Goal: Navigation & Orientation: Find specific page/section

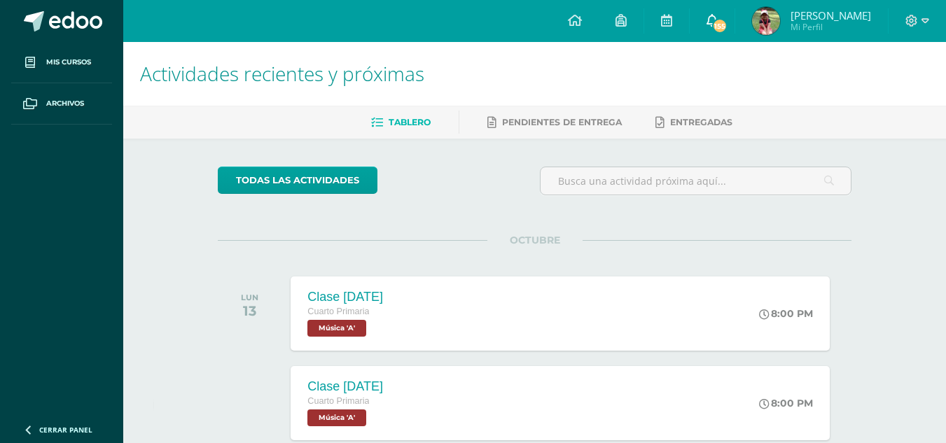
click at [715, 20] on icon at bounding box center [712, 20] width 11 height 13
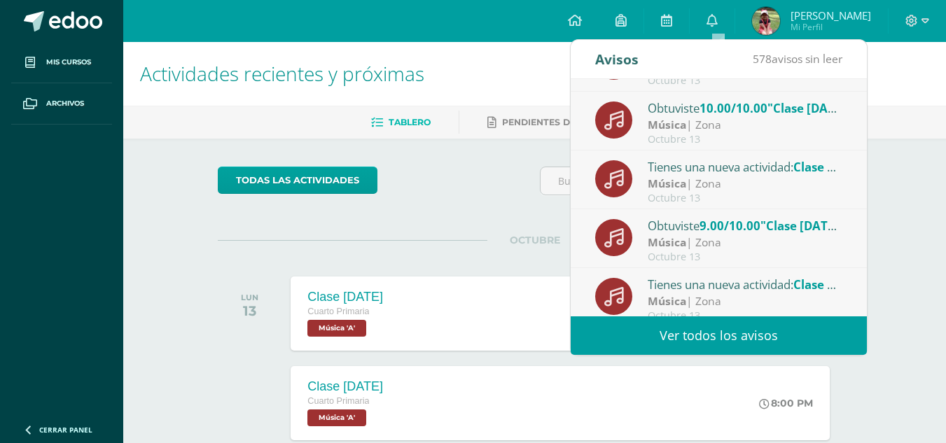
scroll to position [233, 0]
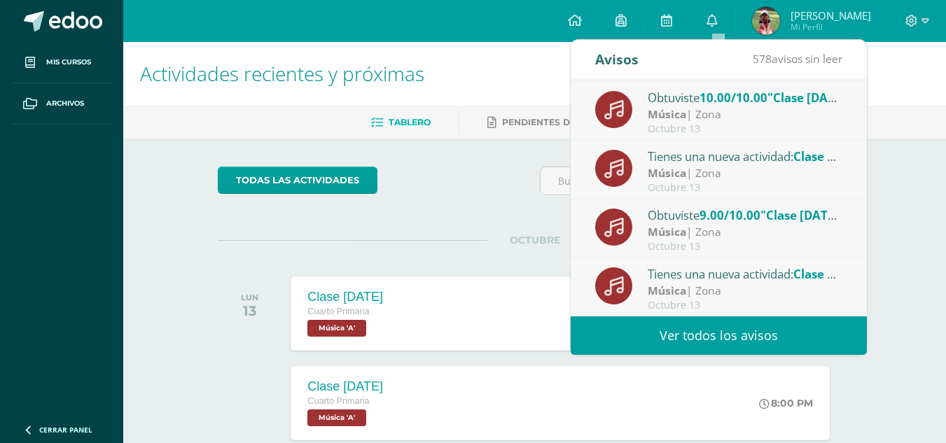
click at [747, 330] on link "Ver todos los avisos" at bounding box center [719, 336] width 296 height 39
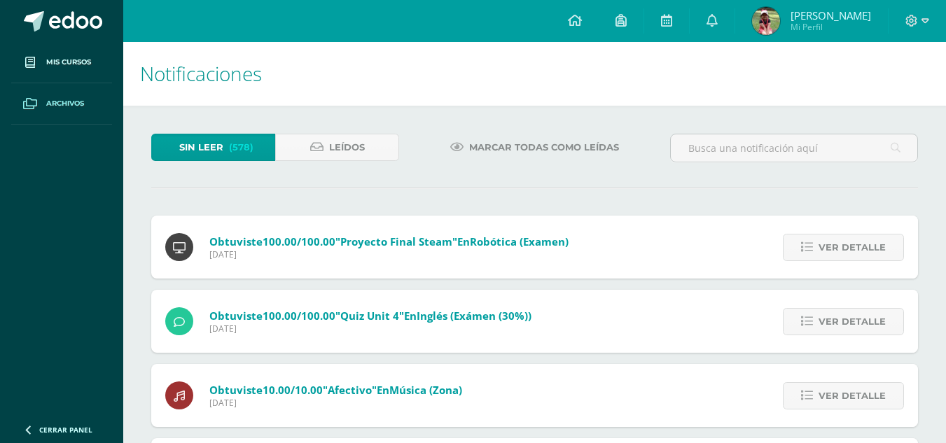
click at [56, 98] on span "Archivos" at bounding box center [65, 103] width 38 height 11
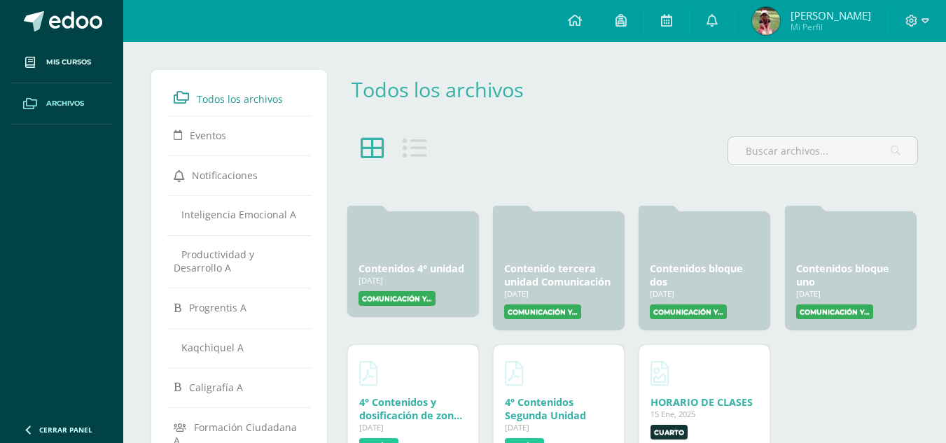
click at [565, 125] on div "Todos los archivos" at bounding box center [631, 100] width 583 height 61
click at [420, 238] on div at bounding box center [413, 238] width 109 height 34
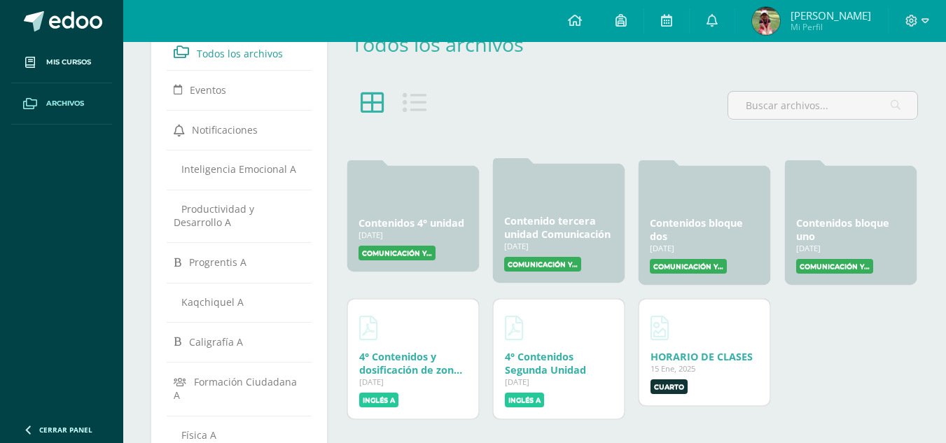
scroll to position [70, 0]
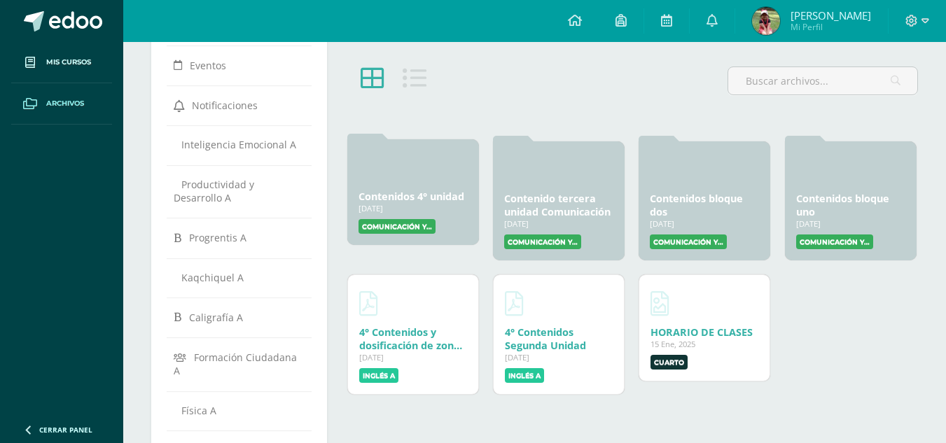
click at [396, 223] on label "Comunicación y Lenguaje A" at bounding box center [397, 226] width 77 height 15
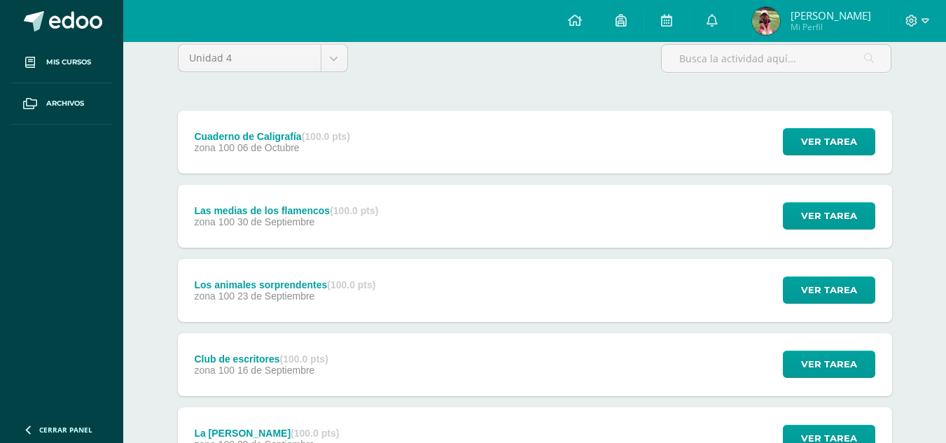
scroll to position [391, 0]
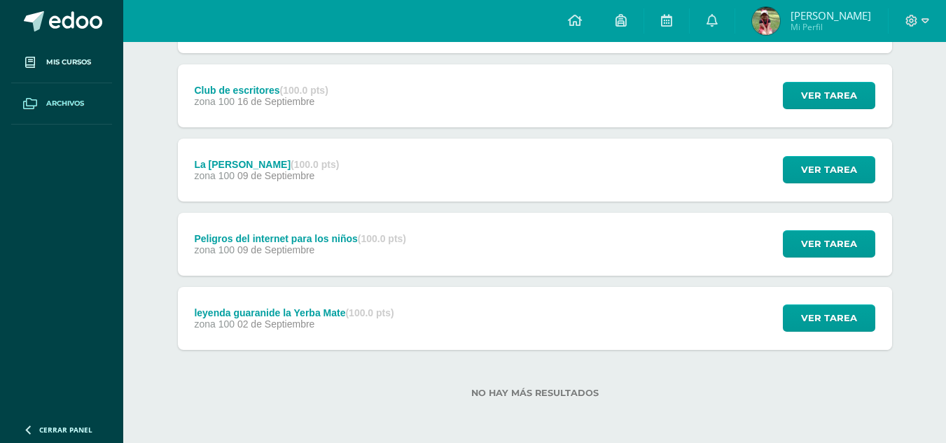
click at [46, 105] on span "Archivos" at bounding box center [65, 103] width 38 height 11
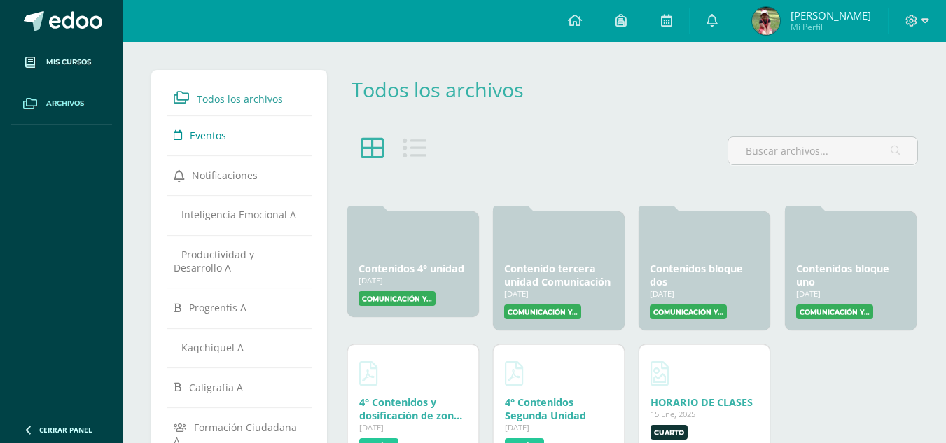
click at [206, 138] on span "Eventos" at bounding box center [208, 135] width 36 height 13
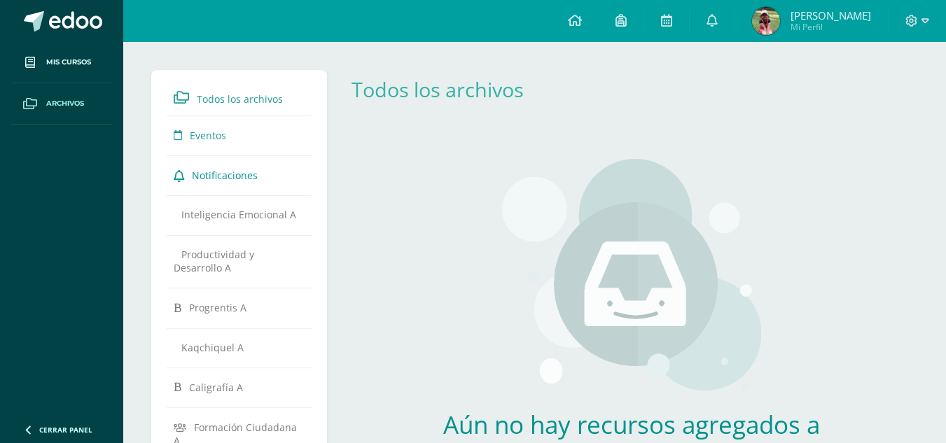
click at [188, 168] on link "Notificaciones" at bounding box center [239, 174] width 131 height 25
click at [196, 172] on span "Notificaciones" at bounding box center [225, 175] width 66 height 13
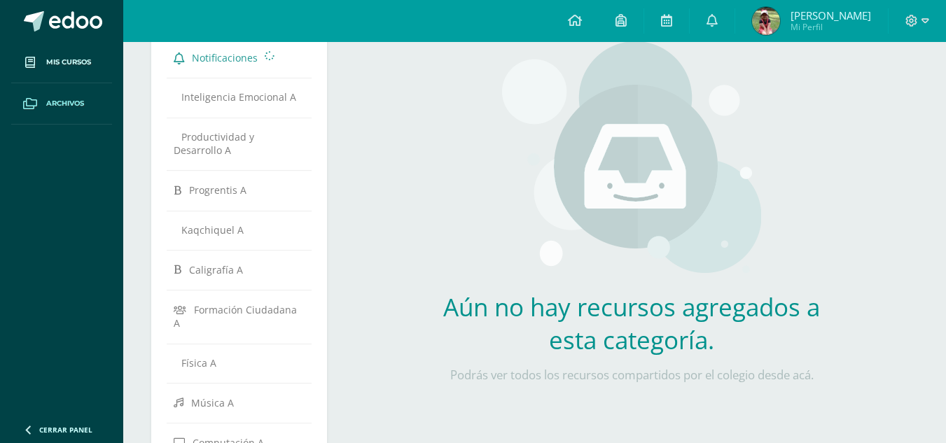
scroll to position [140, 0]
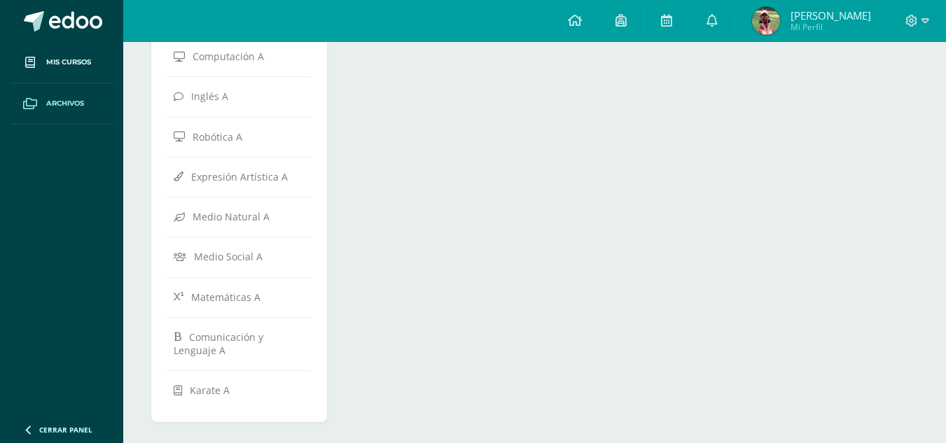
scroll to position [508, 0]
click at [207, 286] on span "Matemáticas A" at bounding box center [225, 292] width 69 height 13
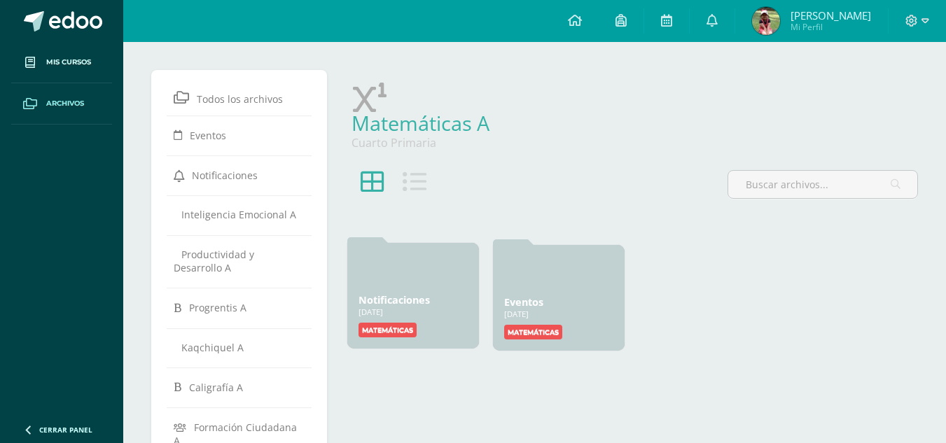
click at [403, 300] on link "Notificaciones" at bounding box center [394, 299] width 71 height 13
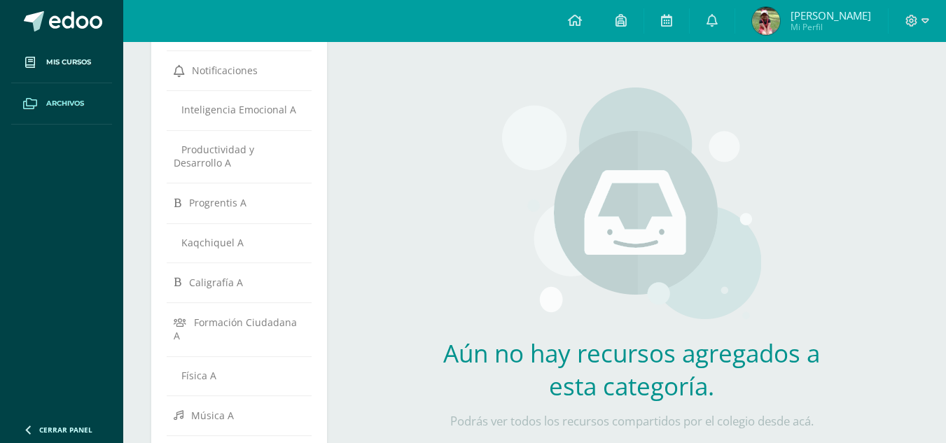
scroll to position [70, 0]
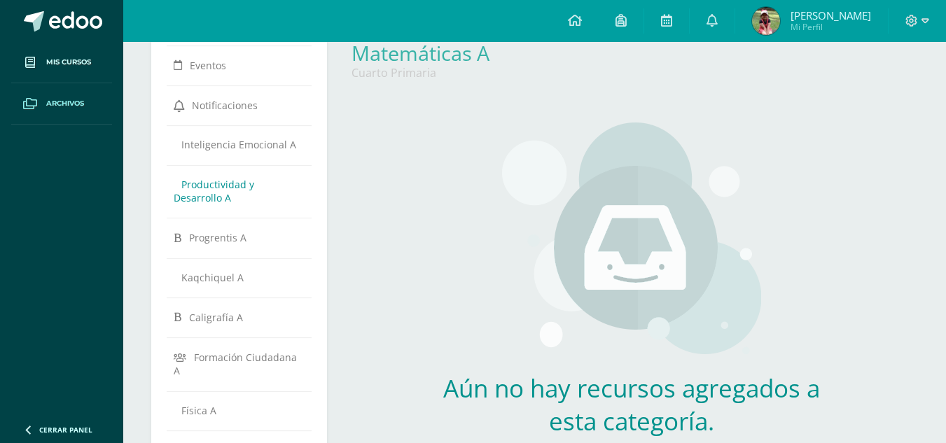
click at [234, 179] on span "Productividad y Desarrollo A" at bounding box center [214, 191] width 81 height 27
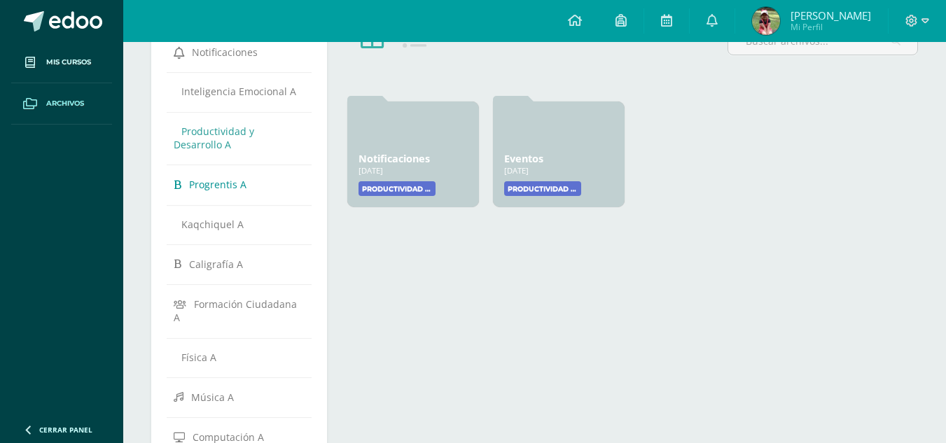
scroll to position [210, 0]
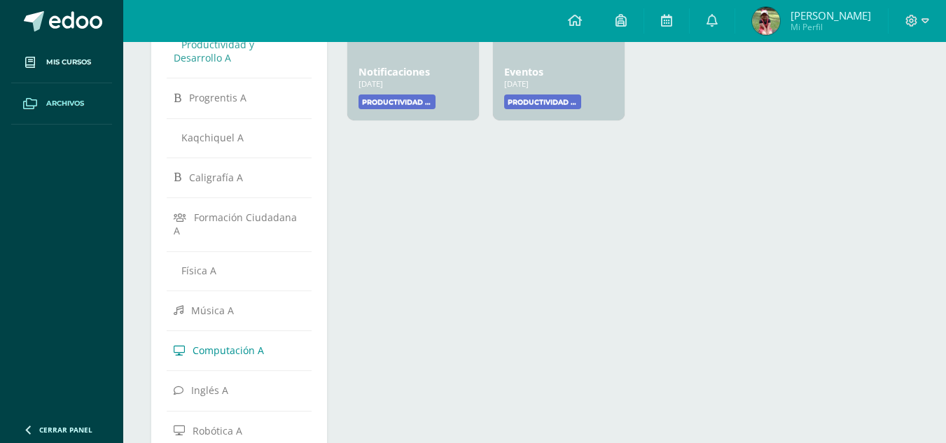
click at [233, 344] on span "Computación A" at bounding box center [228, 350] width 71 height 13
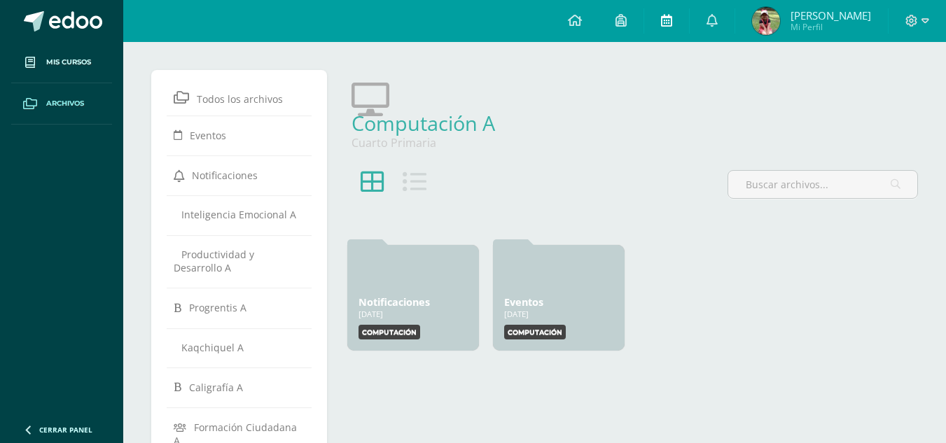
click at [672, 25] on icon at bounding box center [666, 20] width 11 height 13
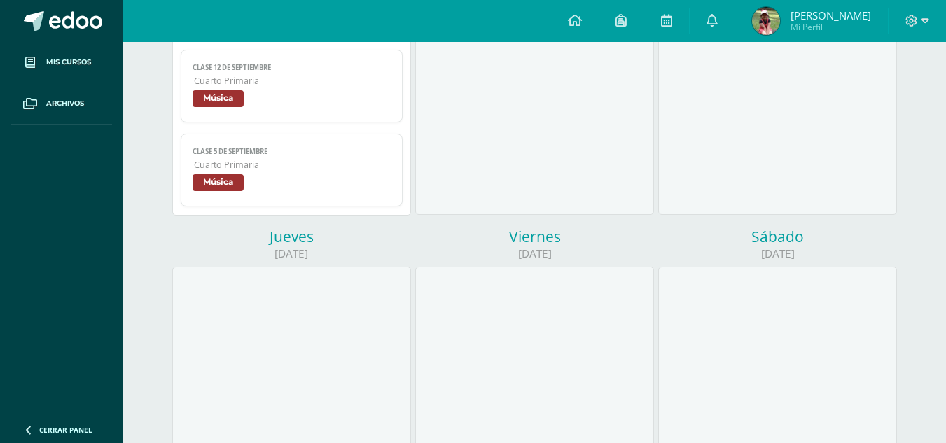
scroll to position [560, 0]
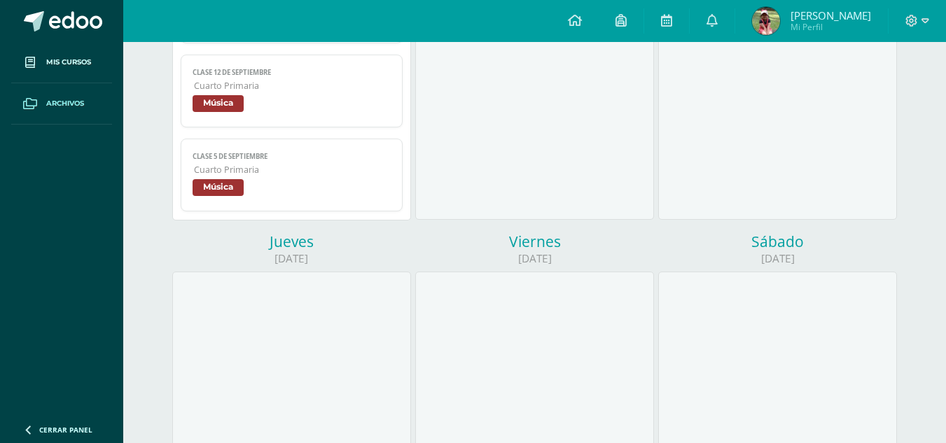
click at [44, 98] on link "Archivos" at bounding box center [61, 103] width 101 height 41
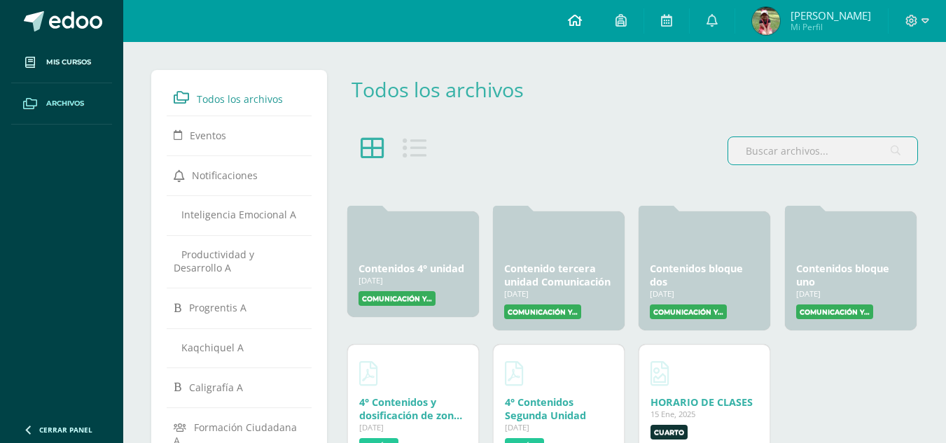
click at [576, 22] on icon at bounding box center [575, 20] width 14 height 13
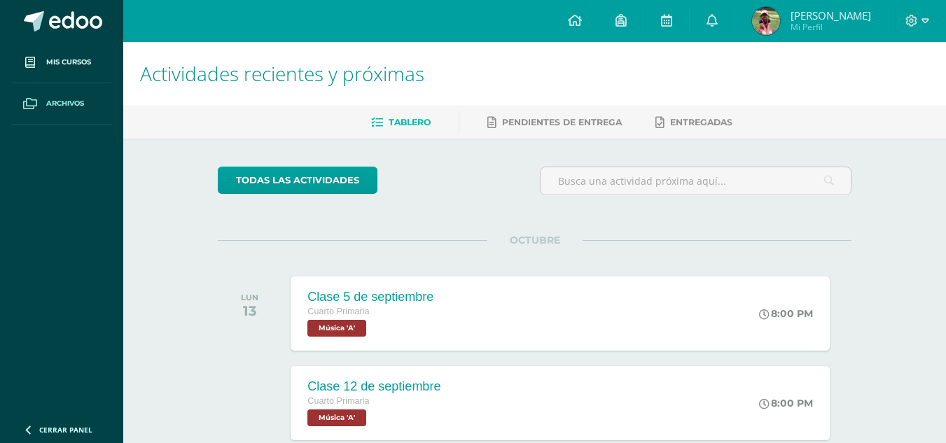
click at [40, 109] on span at bounding box center [30, 103] width 25 height 25
